Goal: Information Seeking & Learning: Learn about a topic

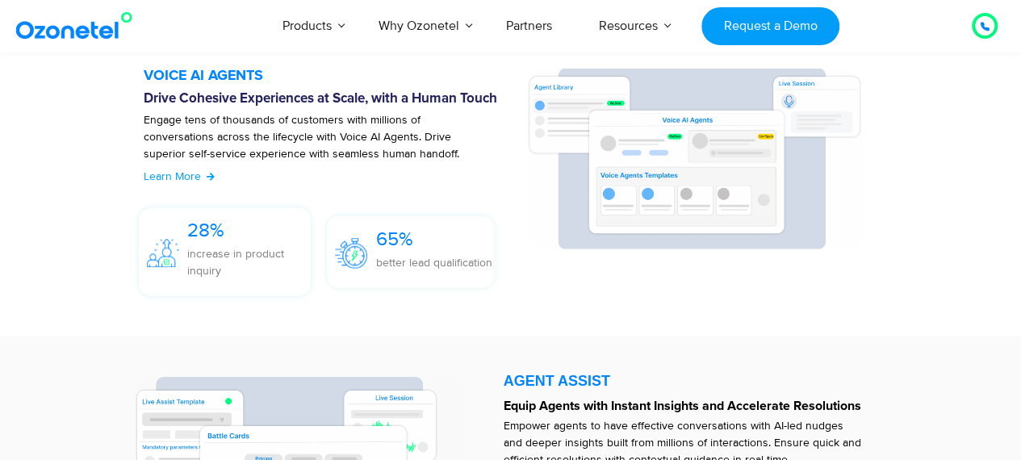
scroll to position [2340, 0]
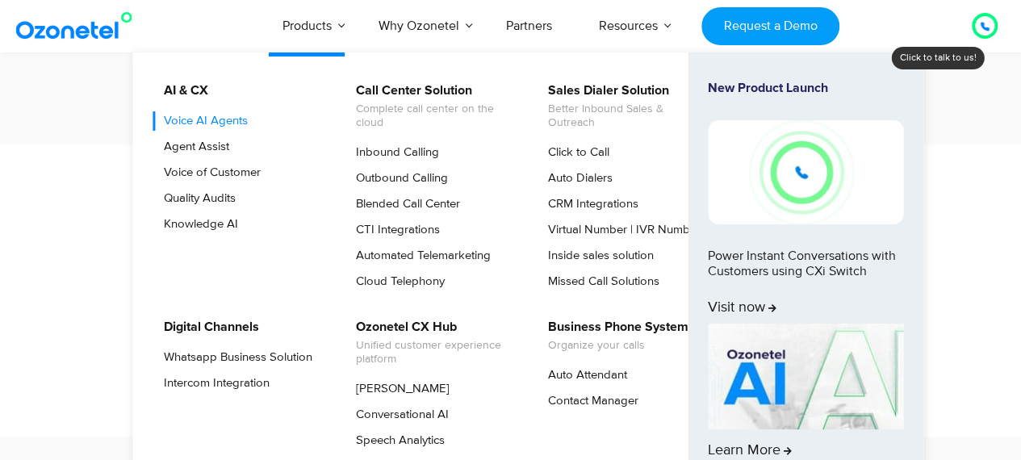
click at [190, 118] on link "Voice AI Agents" at bounding box center [201, 120] width 97 height 19
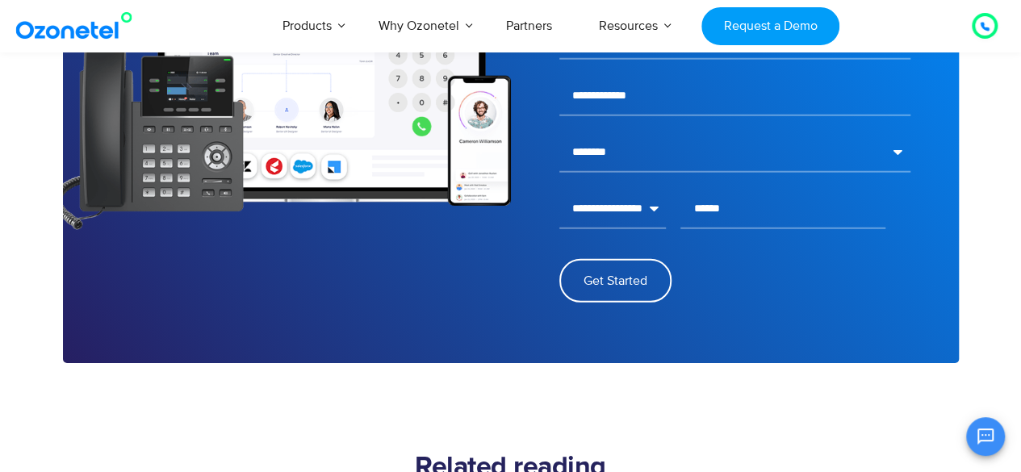
scroll to position [1695, 0]
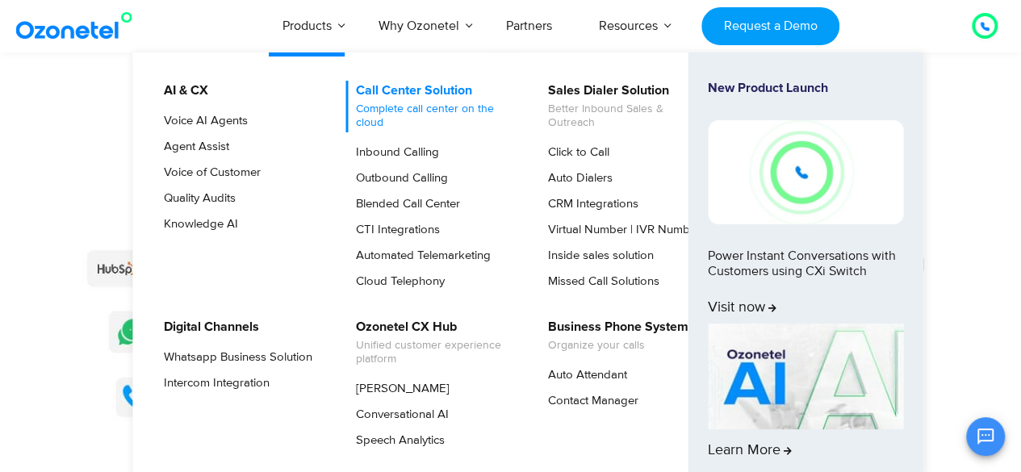
click at [403, 102] on span "Complete call center on the cloud" at bounding box center [435, 115] width 159 height 27
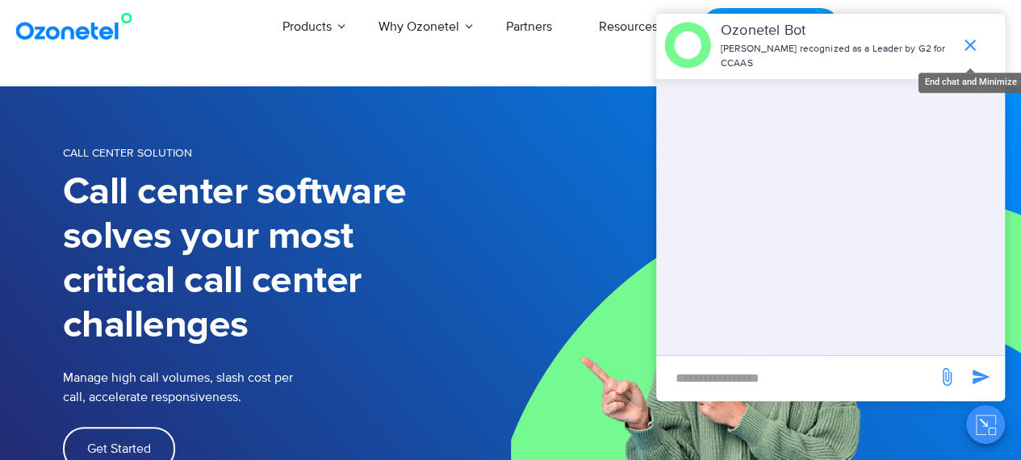
click at [967, 36] on icon "end chat or minimize" at bounding box center [969, 45] width 19 height 19
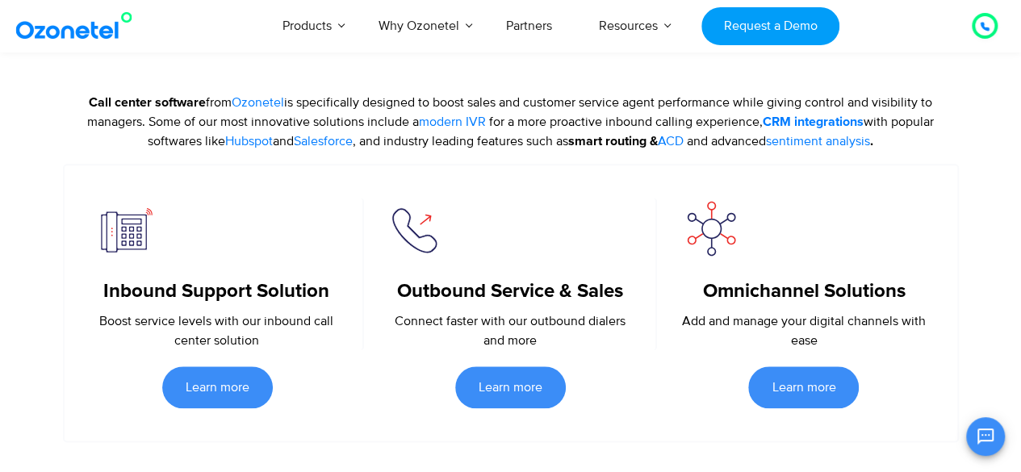
scroll to position [646, 0]
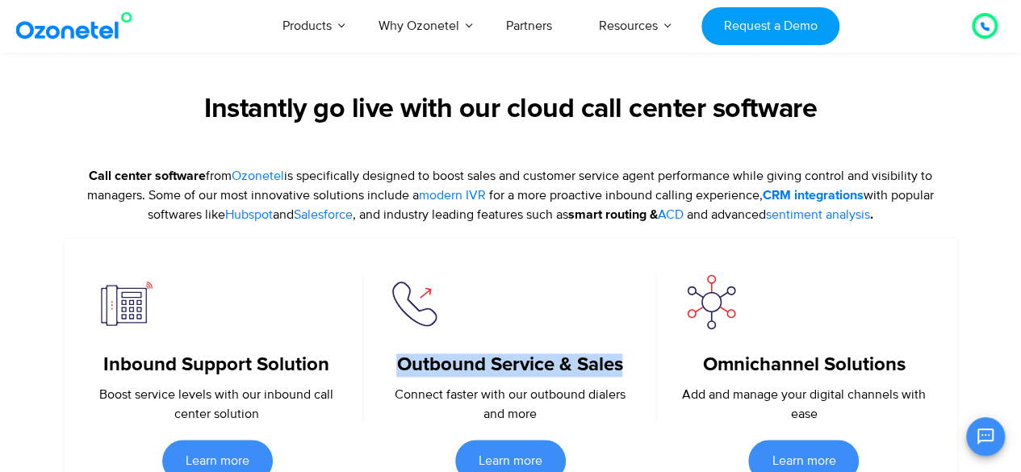
drag, startPoint x: 389, startPoint y: 366, endPoint x: 626, endPoint y: 367, distance: 237.3
click at [625, 367] on h5 "Outbound Service & Sales" at bounding box center [509, 364] width 243 height 23
click at [636, 362] on div "Outbound Service & Sales Connect faster with our outbound dialers and more" at bounding box center [510, 347] width 293 height 153
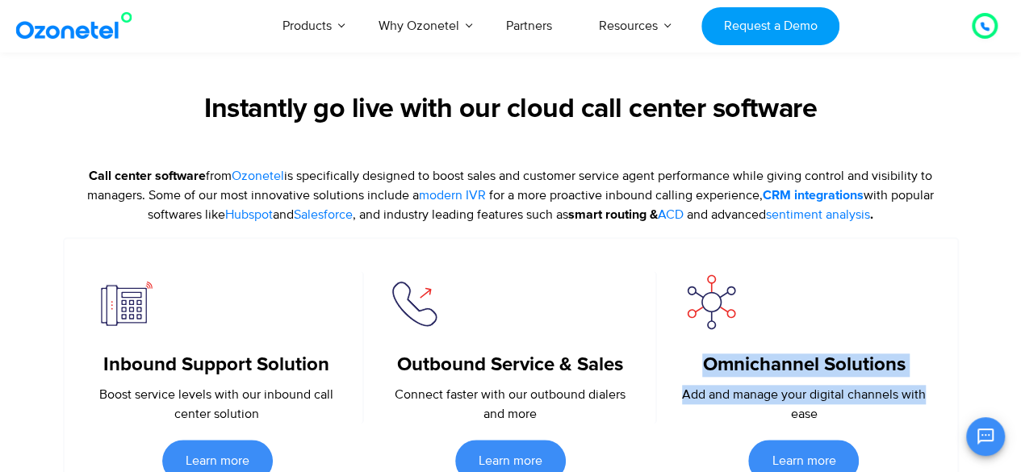
drag, startPoint x: 704, startPoint y: 366, endPoint x: 947, endPoint y: 375, distance: 243.9
click at [941, 378] on div "Omnichannel Solutions Add and manage your digital channels with ease" at bounding box center [803, 347] width 293 height 153
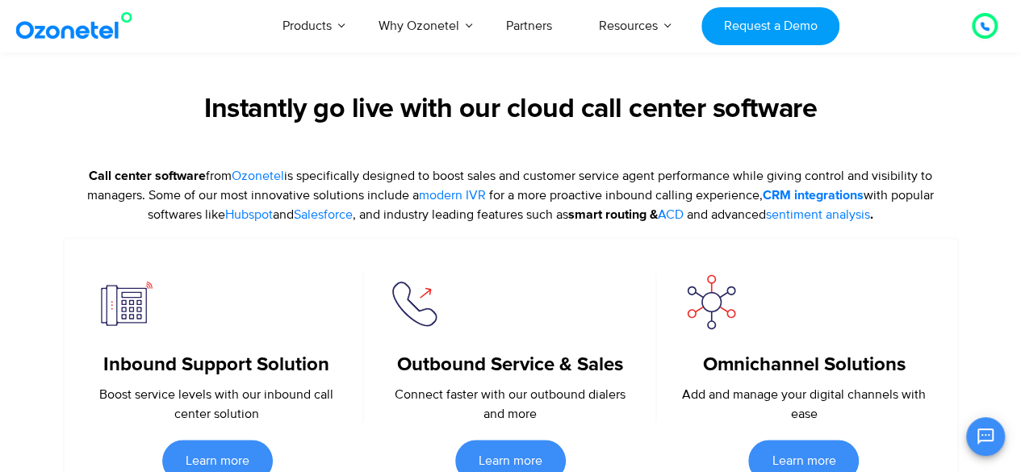
click at [958, 338] on div "Instantly go live with our cloud call center software Call center software from…" at bounding box center [511, 305] width 920 height 422
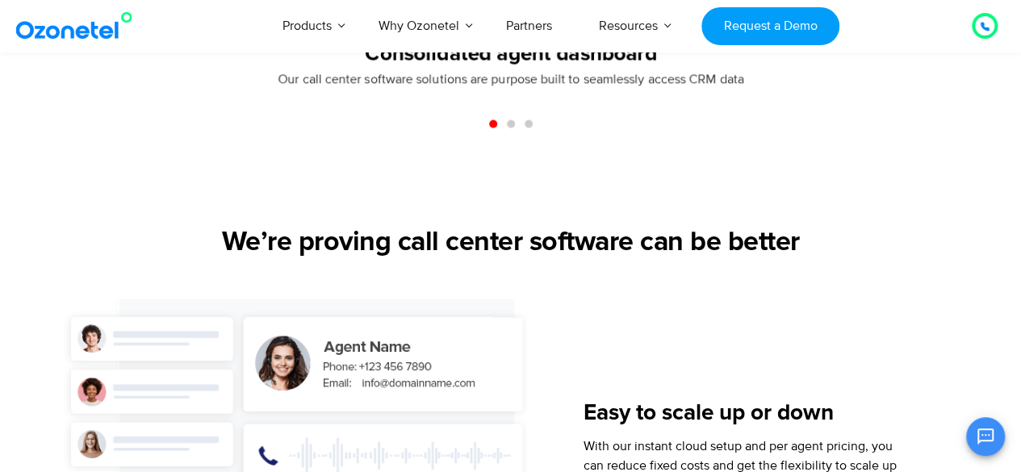
scroll to position [888, 0]
